Goal: Task Accomplishment & Management: Manage account settings

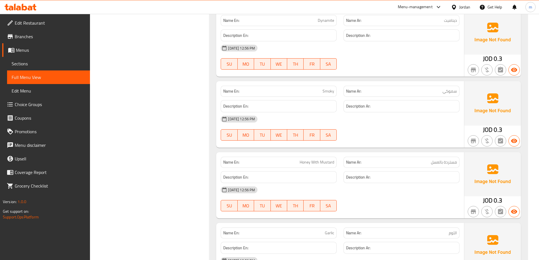
scroll to position [2594, 0]
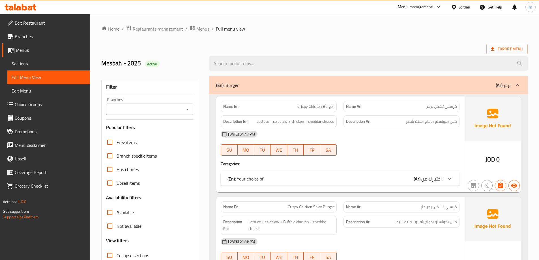
click at [29, 6] on icon at bounding box center [21, 7] width 32 height 7
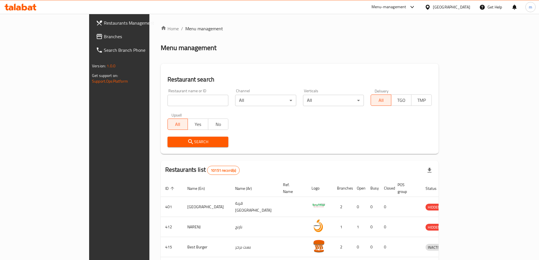
click at [104, 34] on span "Branches" at bounding box center [139, 36] width 71 height 7
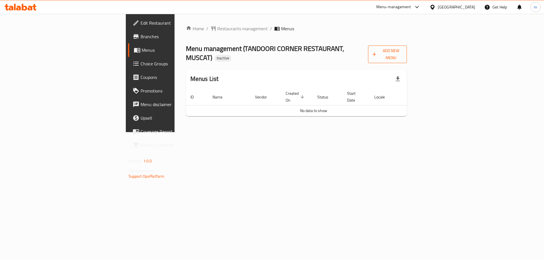
click at [402, 51] on span "Add New Menu" at bounding box center [387, 54] width 30 height 14
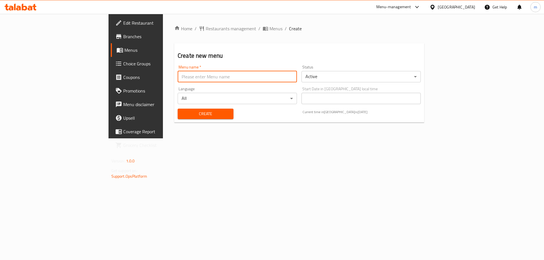
click at [258, 78] on input "text" at bounding box center [237, 76] width 119 height 11
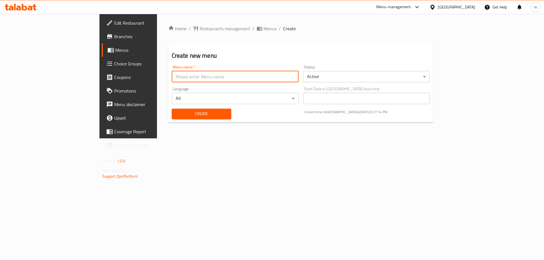
type input "Mesbah - 2025"
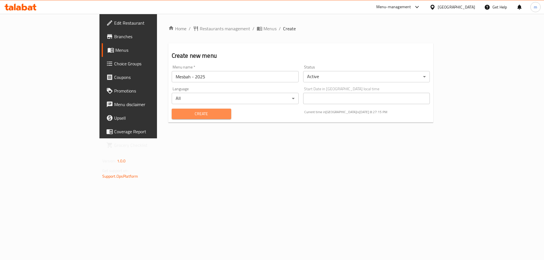
click at [172, 109] on button "Create" at bounding box center [201, 114] width 59 height 10
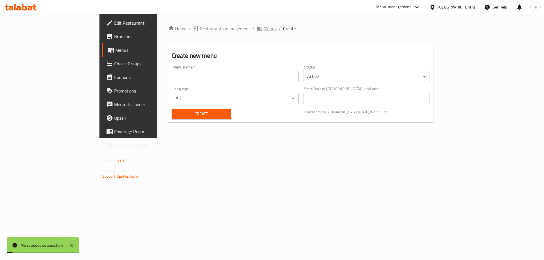
click at [263, 31] on span "Menus" at bounding box center [269, 28] width 13 height 7
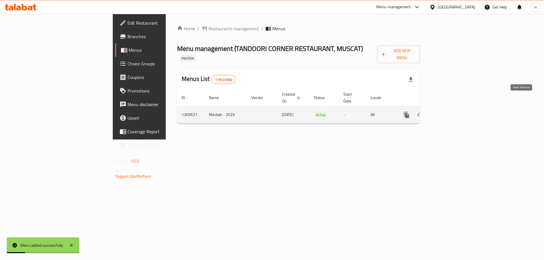
click at [450, 112] on icon "enhanced table" at bounding box center [447, 114] width 5 height 5
